Goal: Information Seeking & Learning: Learn about a topic

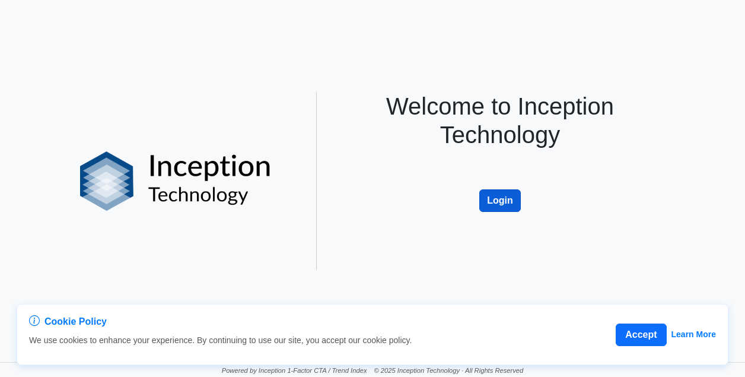
click at [492, 196] on button "Login" at bounding box center [500, 200] width 42 height 23
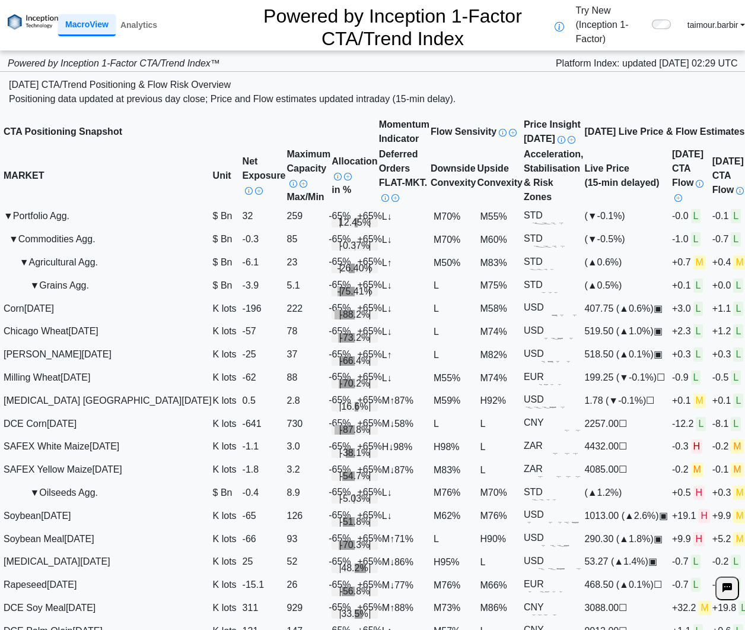
scroll to position [297, 0]
drag, startPoint x: 592, startPoint y: 285, endPoint x: 627, endPoint y: 286, distance: 35.0
drag, startPoint x: 636, startPoint y: 286, endPoint x: 672, endPoint y: 289, distance: 36.3
click at [672, 510] on span "+19.1 H" at bounding box center [691, 515] width 38 height 10
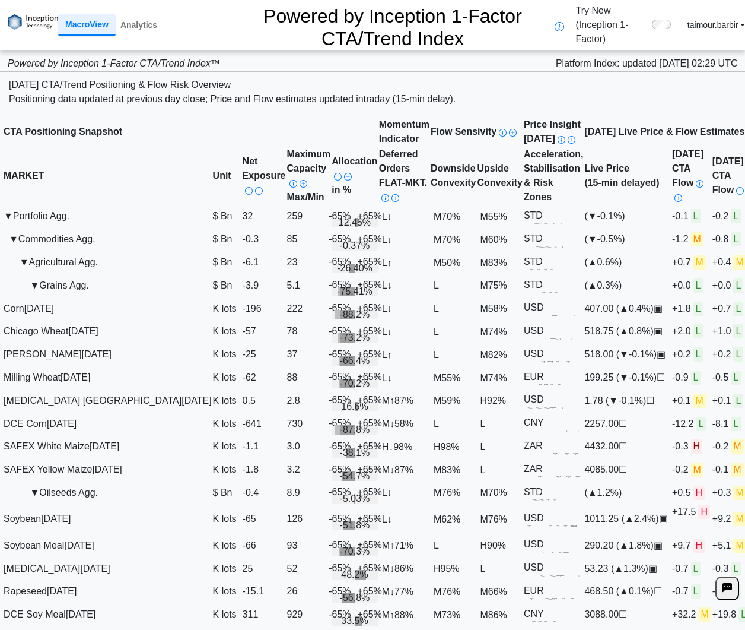
scroll to position [415, 0]
drag, startPoint x: 612, startPoint y: 49, endPoint x: 602, endPoint y: 61, distance: 15.6
click at [612, 78] on div "[DATE] CTA/Trend Positioning & Flow Risk Overview" at bounding box center [372, 85] width 727 height 14
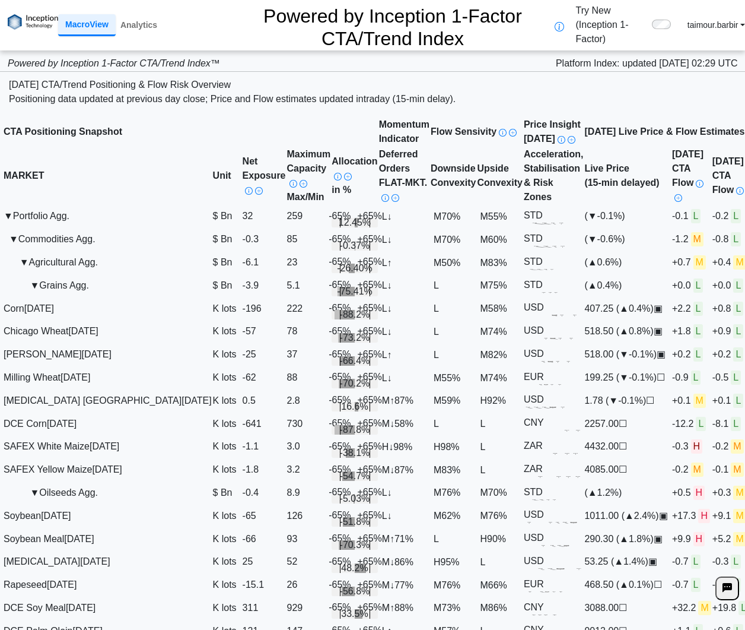
scroll to position [356, 0]
click at [581, 547] on rect at bounding box center [573, 548] width 15 height 2
click at [672, 510] on span "+17.3 H" at bounding box center [691, 515] width 38 height 10
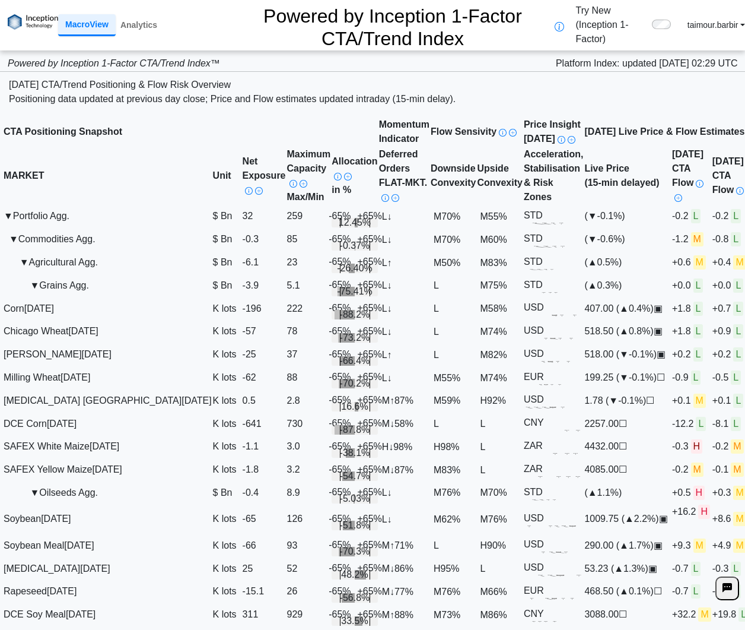
scroll to position [356, 141]
click at [672, 506] on span "+16.2 H" at bounding box center [691, 511] width 38 height 10
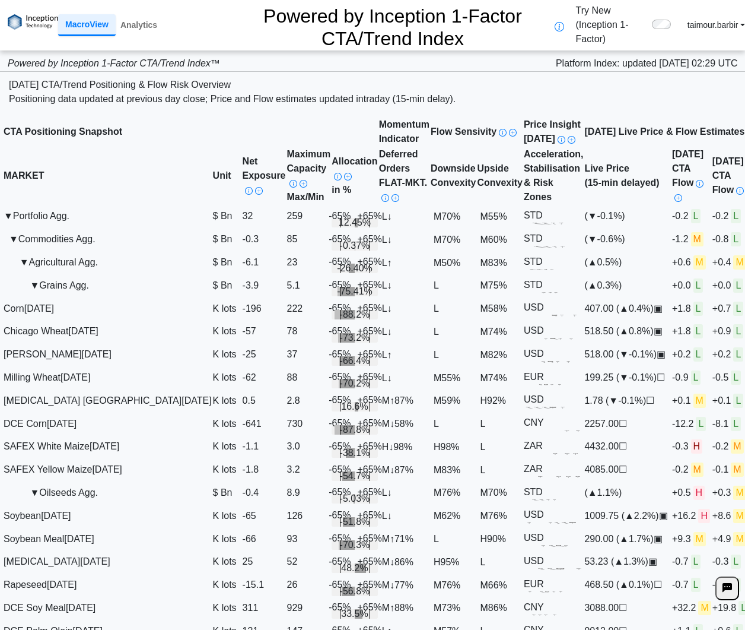
click at [672, 510] on span "+16.2 H" at bounding box center [691, 515] width 38 height 10
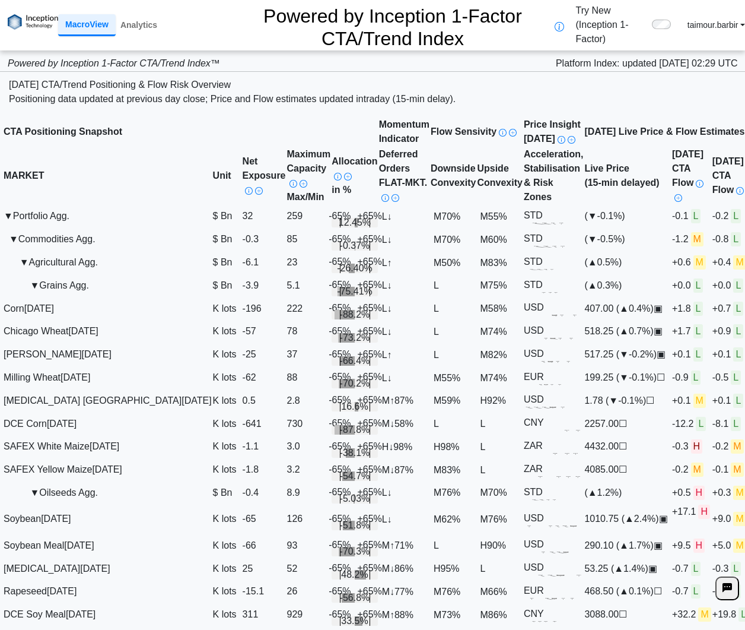
scroll to position [356, 0]
click at [369, 92] on div "Positioning data updated at previous day close; Price and Flow estimates update…" at bounding box center [372, 99] width 727 height 14
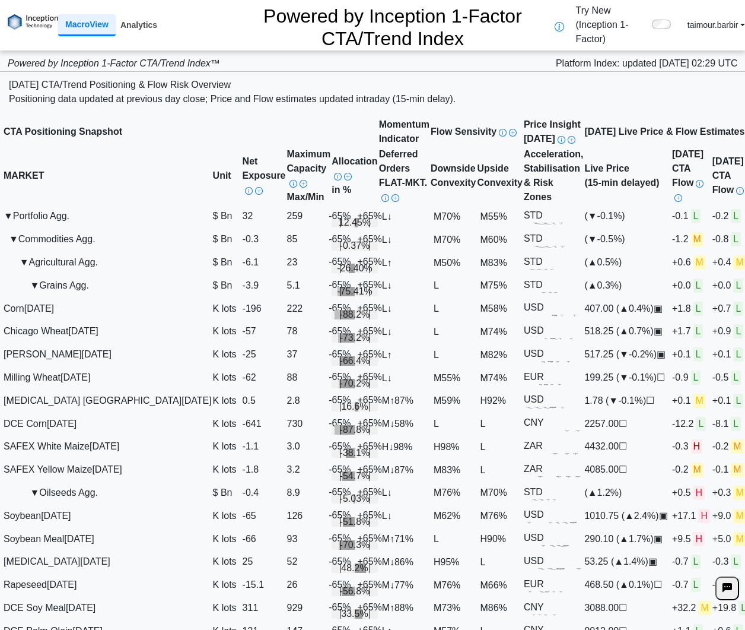
click at [136, 15] on link "Analytics" at bounding box center [139, 25] width 46 height 20
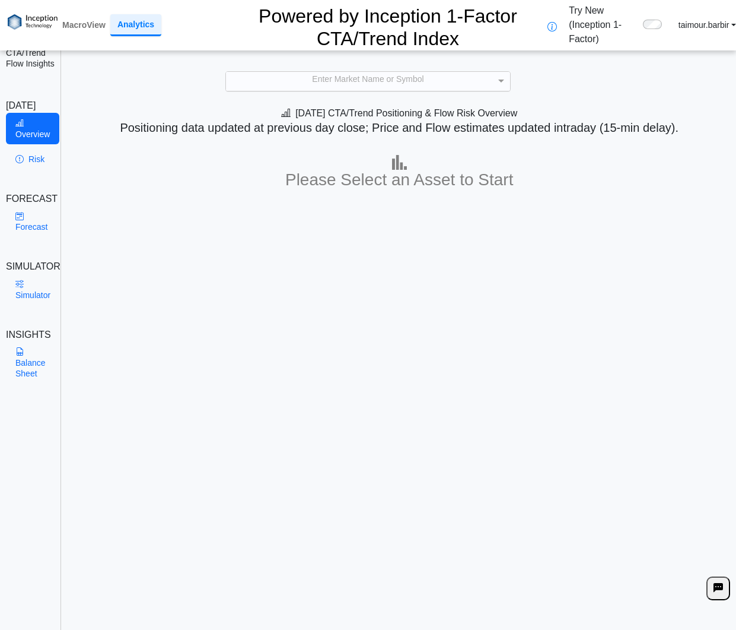
click at [392, 72] on div "Enter Market Name or Symbol" at bounding box center [368, 81] width 284 height 19
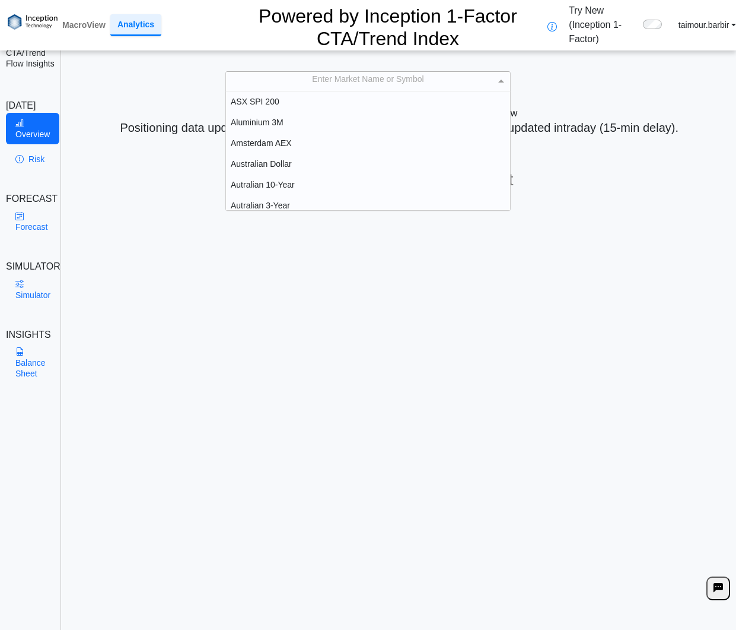
scroll to position [110, 275]
type input "***"
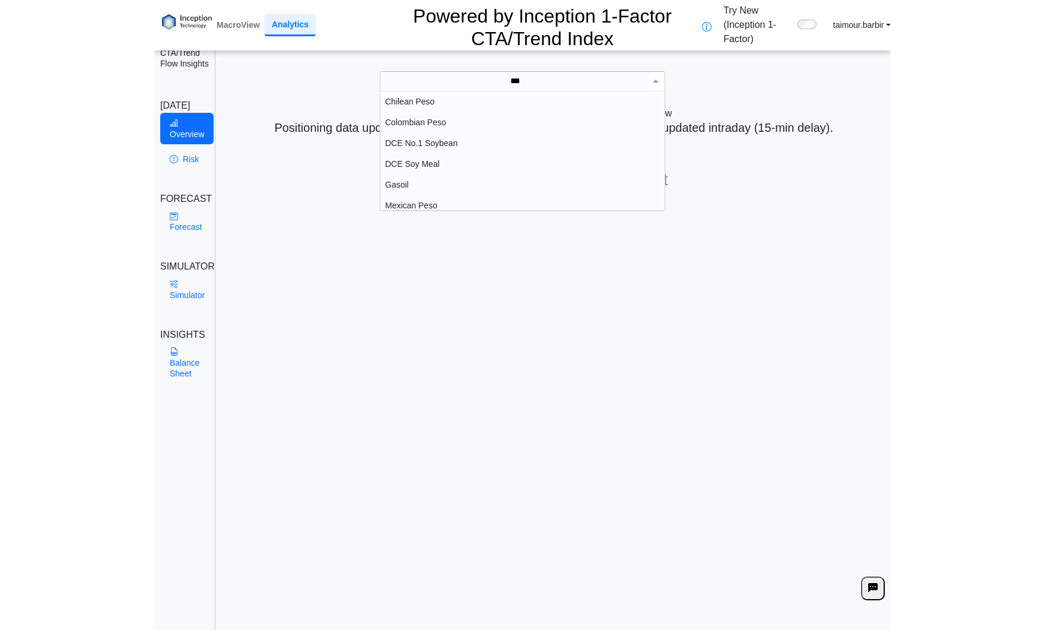
scroll to position [95, 275]
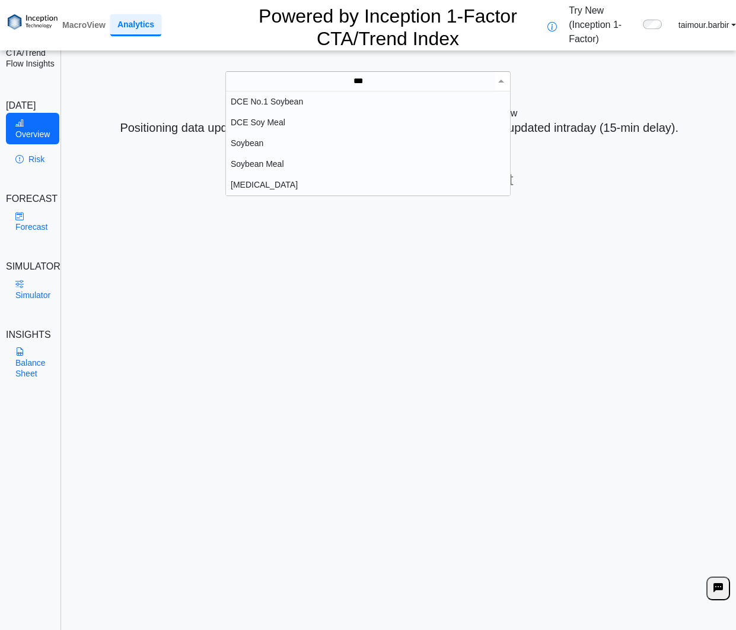
click at [246, 133] on div "Soybean" at bounding box center [368, 143] width 284 height 21
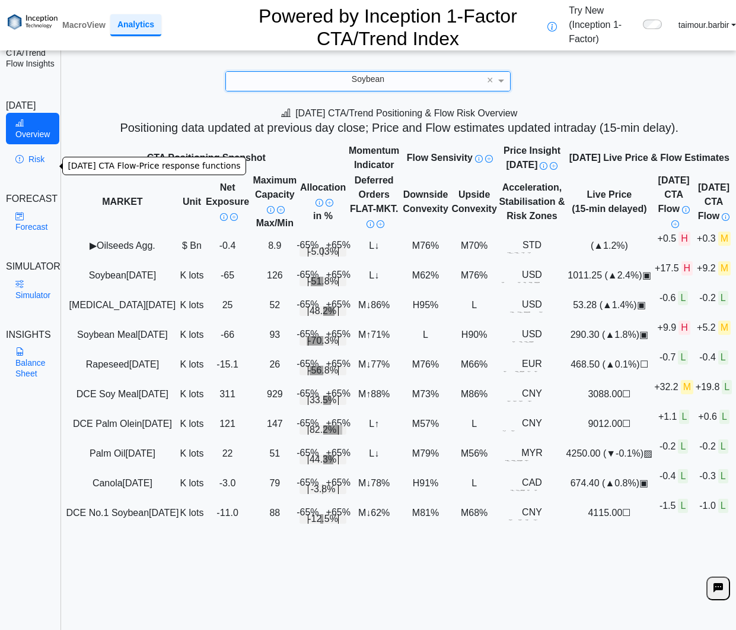
click at [37, 161] on link "Risk" at bounding box center [32, 159] width 53 height 20
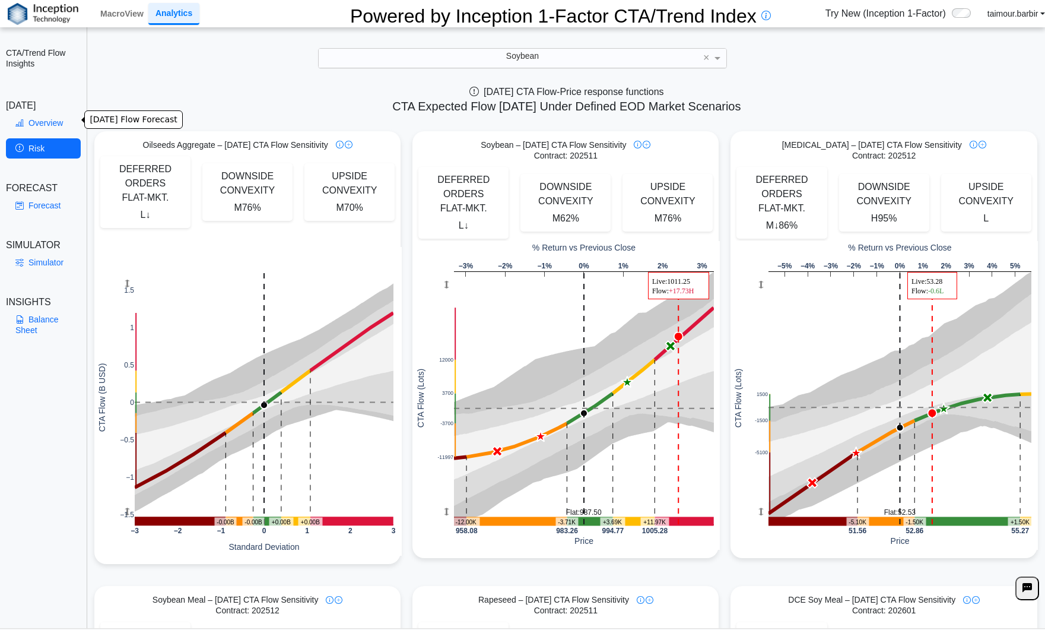
click at [47, 119] on link "Overview" at bounding box center [43, 123] width 75 height 20
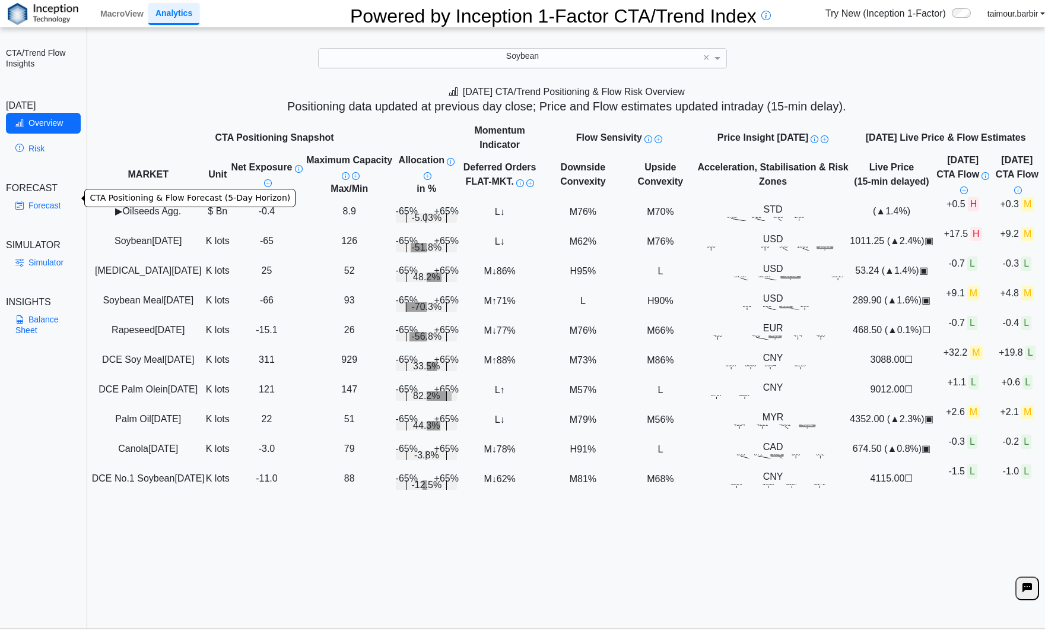
click at [33, 198] on link "Forecast" at bounding box center [43, 205] width 75 height 20
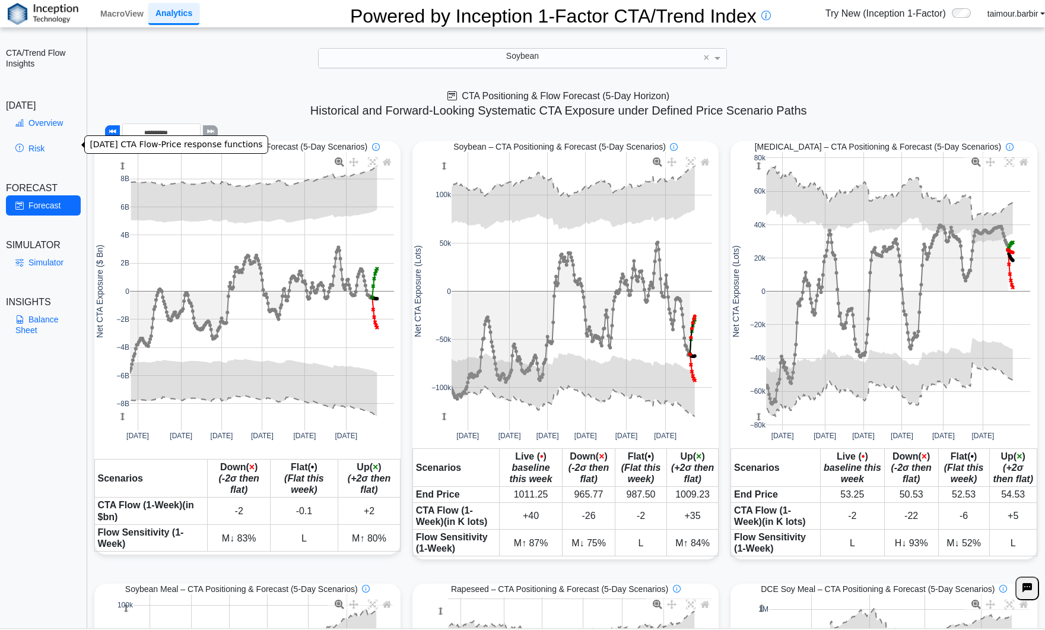
click at [38, 139] on link "Risk" at bounding box center [43, 148] width 75 height 20
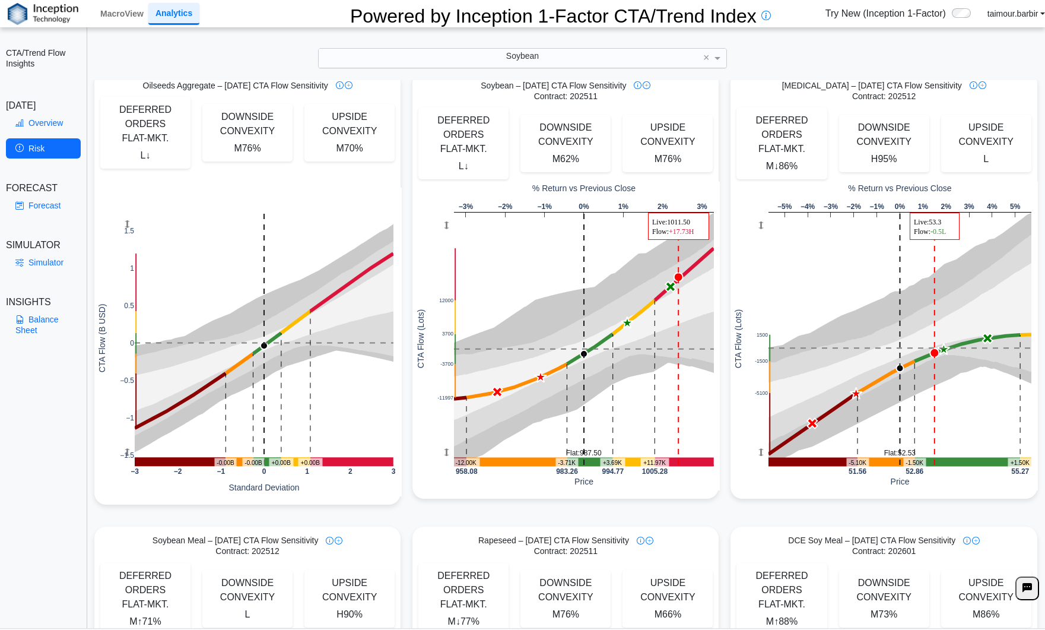
scroll to position [0, 0]
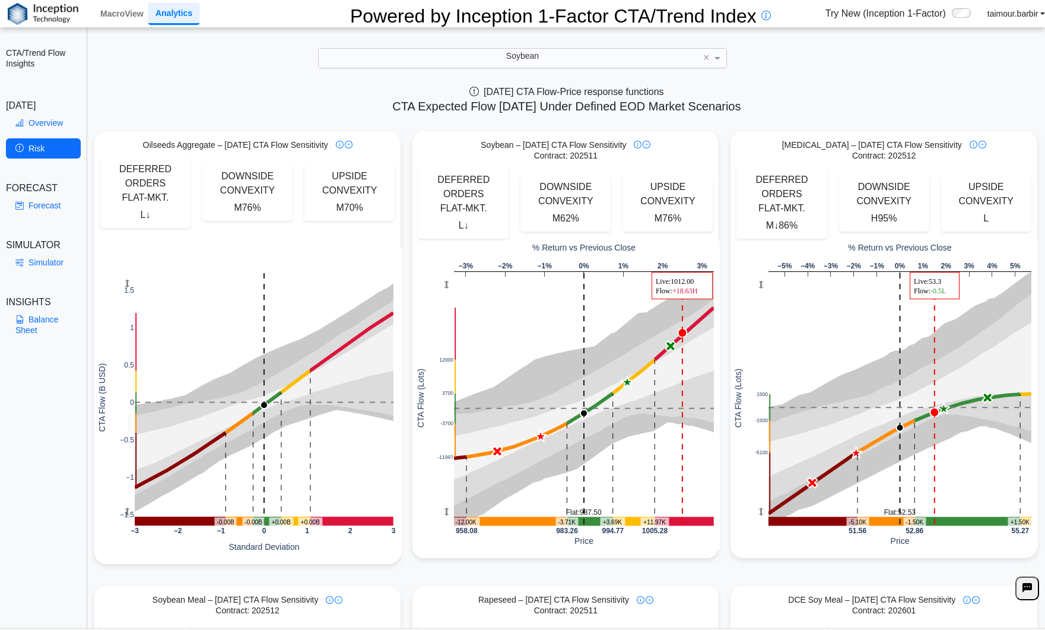
click at [546, 53] on div "Soybean" at bounding box center [522, 58] width 407 height 19
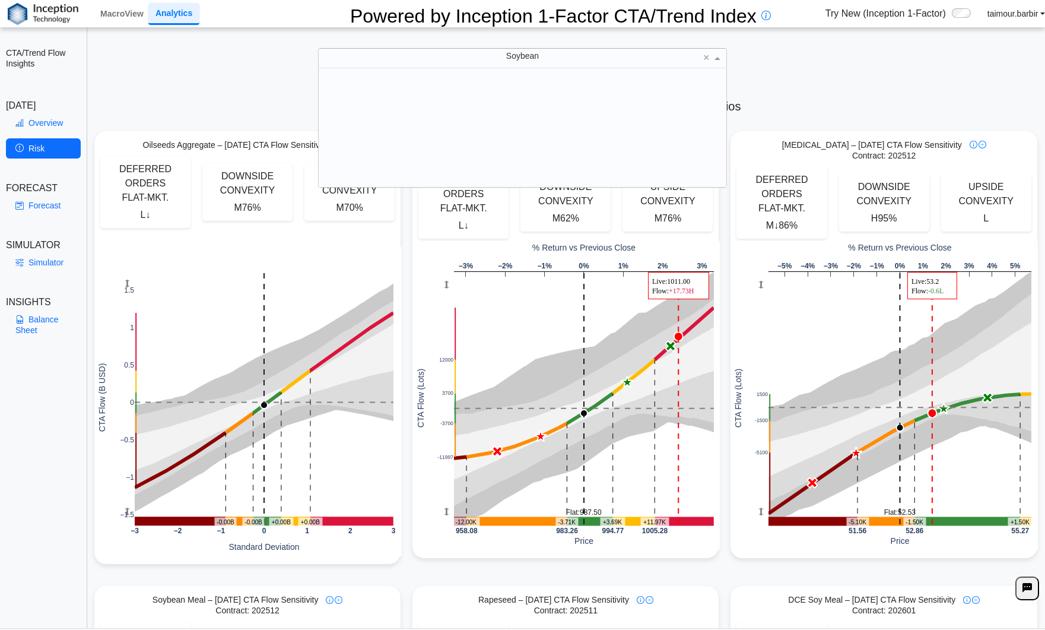
scroll to position [110, 399]
drag, startPoint x: 546, startPoint y: 53, endPoint x: 430, endPoint y: 46, distance: 116.5
click at [430, 49] on div "Soybean" at bounding box center [522, 58] width 407 height 19
click at [563, 58] on div "Soybean" at bounding box center [522, 58] width 407 height 19
click at [552, 51] on div "Soybean" at bounding box center [522, 58] width 407 height 19
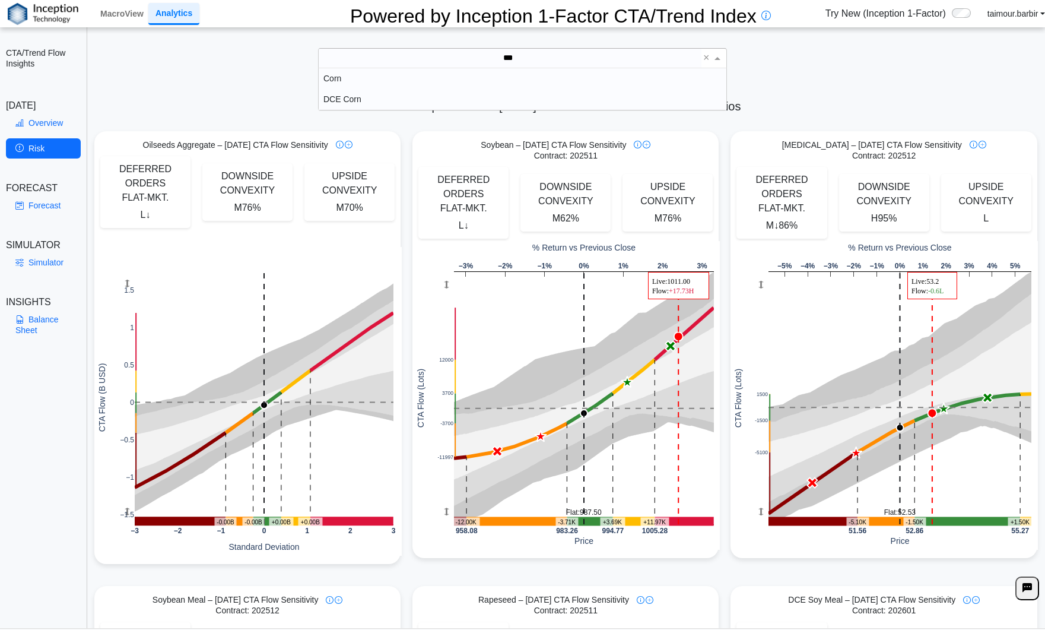
scroll to position [33, 399]
type input "****"
click at [347, 80] on div "Corn" at bounding box center [522, 78] width 407 height 21
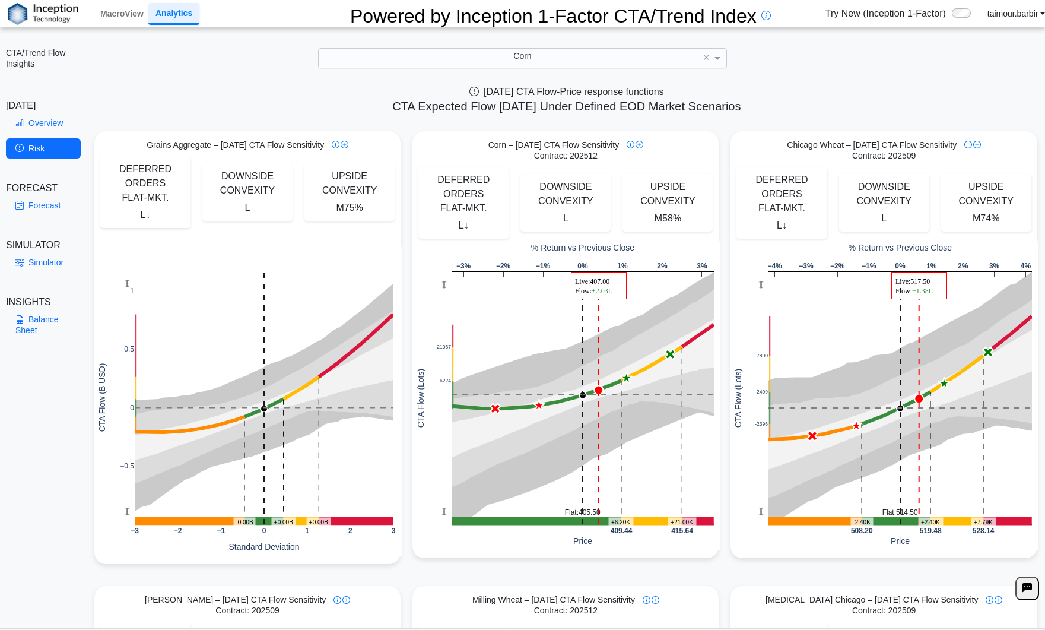
click at [571, 499] on div "−3% −2% −1% 0% 1% 2% 3% 6224 21037 409.44 415.64 % Return vs Previous Close Pri…" at bounding box center [567, 395] width 306 height 309
